Goal: Browse casually: Explore the website without a specific task or goal

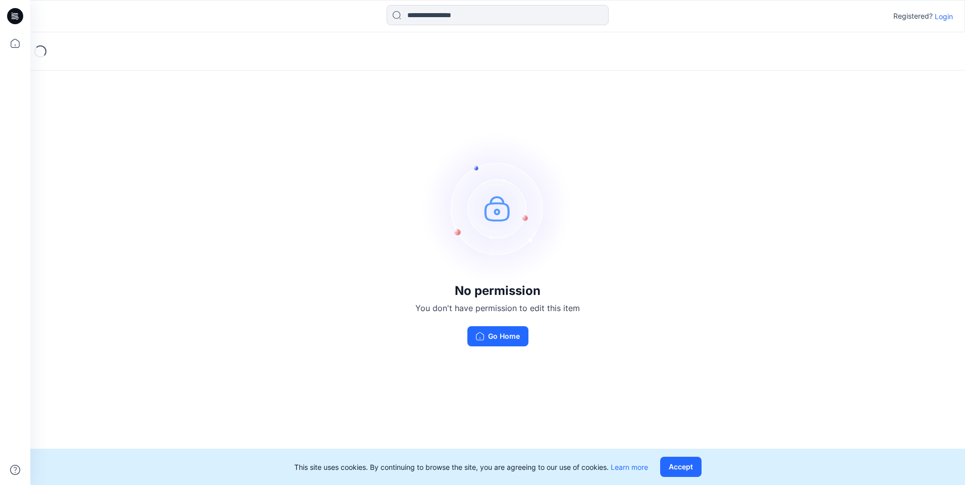
click at [944, 14] on p "Login" at bounding box center [943, 16] width 18 height 11
